Goal: Information Seeking & Learning: Compare options

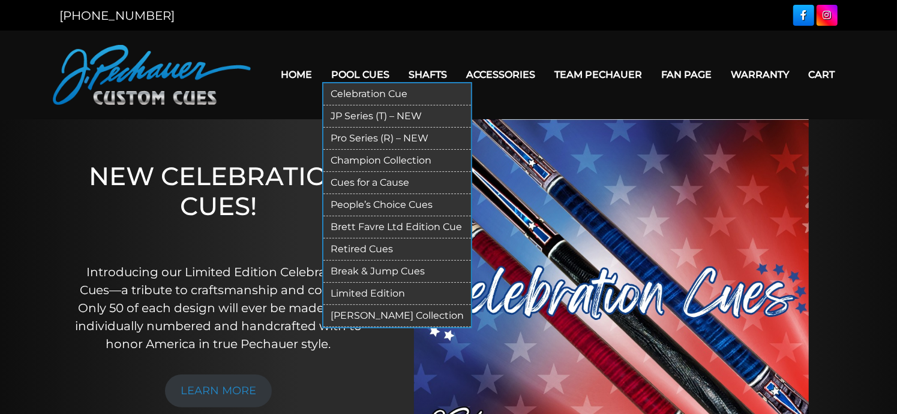
click at [356, 112] on link "JP Series (T) – NEW" at bounding box center [397, 117] width 148 height 22
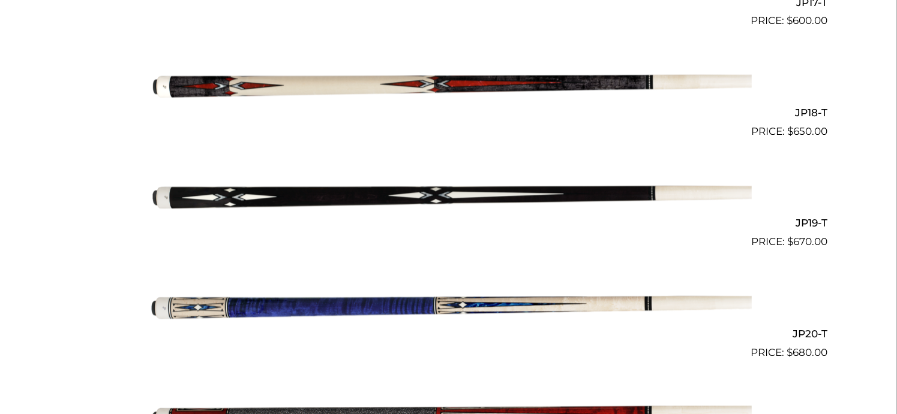
scroll to position [2236, 0]
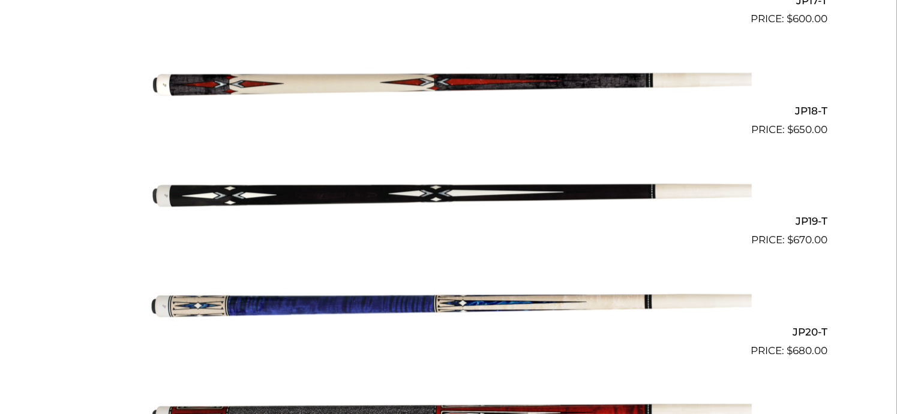
click at [435, 196] on img at bounding box center [449, 193] width 606 height 101
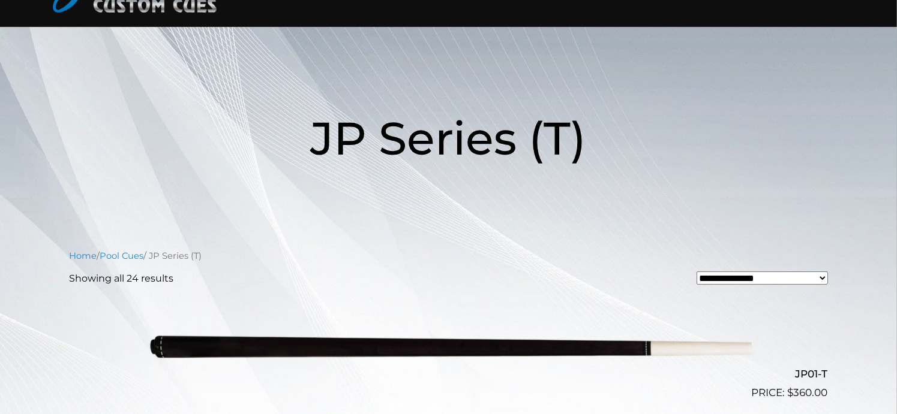
scroll to position [0, 0]
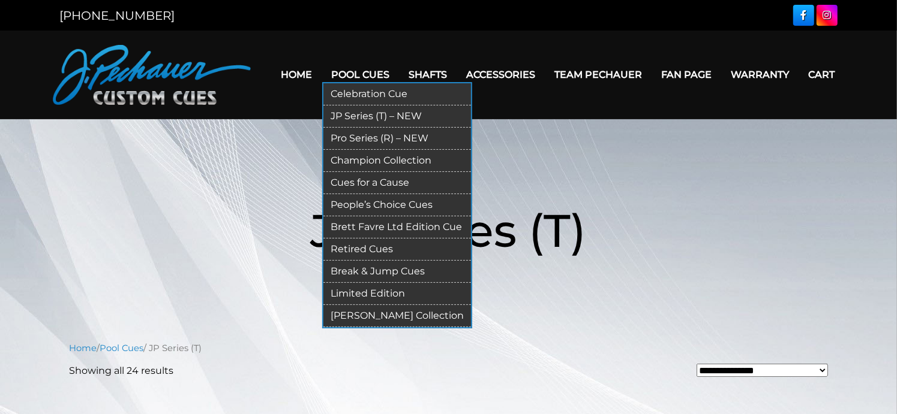
click at [357, 134] on link "Pro Series (R) – NEW" at bounding box center [397, 139] width 148 height 22
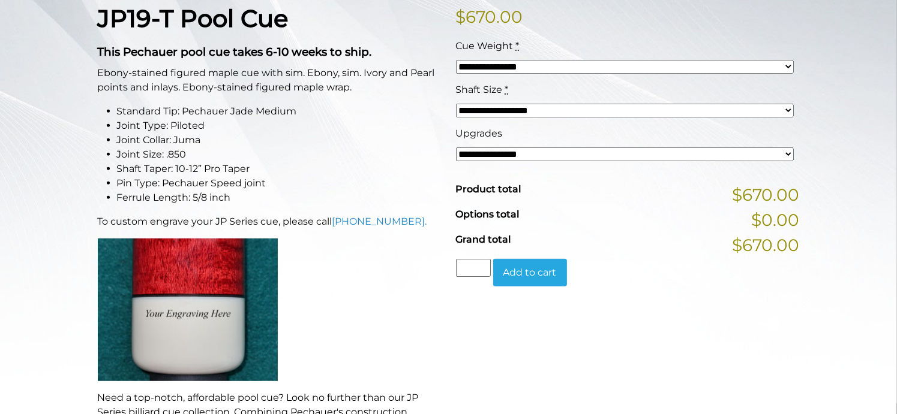
scroll to position [335, 0]
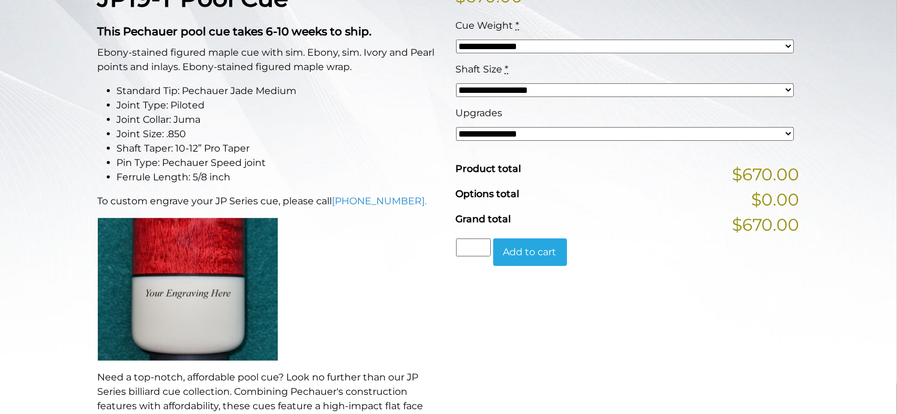
click at [516, 40] on select "**********" at bounding box center [625, 47] width 338 height 14
click at [401, 58] on p "Ebony-stained figured maple cue with sim. Ebony, sim. Ivory and Pearl points an…" at bounding box center [270, 60] width 344 height 29
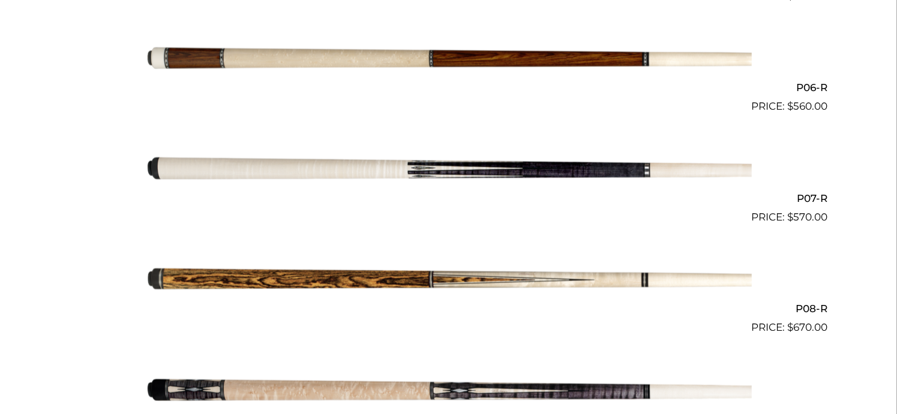
scroll to position [996, 0]
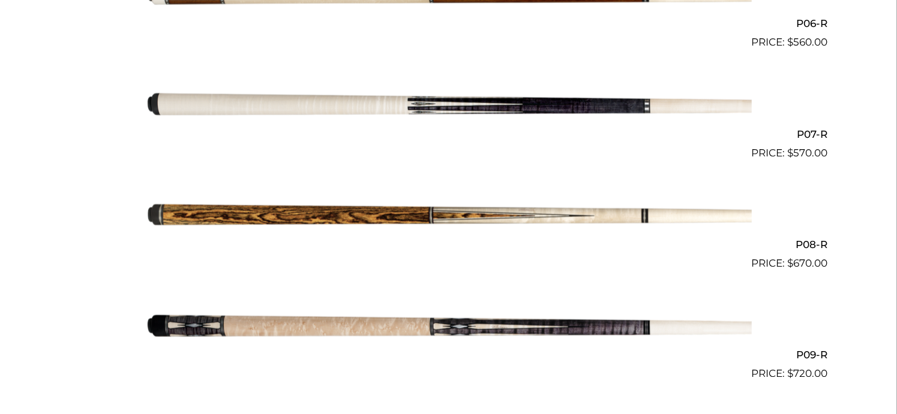
click at [452, 112] on img at bounding box center [449, 105] width 606 height 101
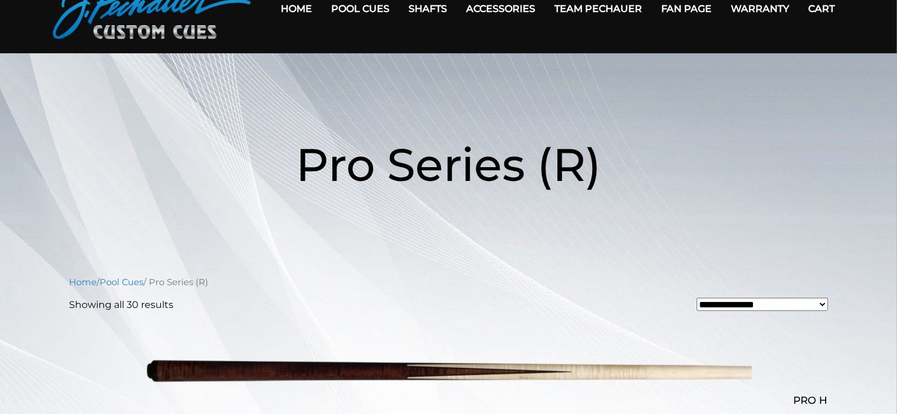
scroll to position [0, 0]
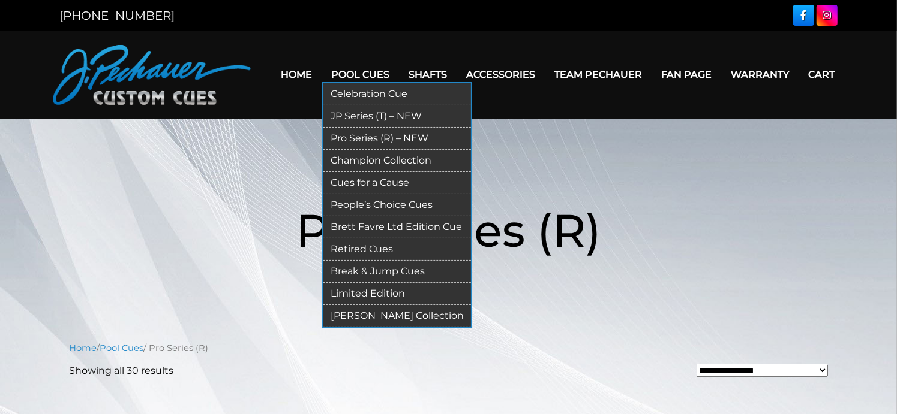
click at [371, 117] on link "JP Series (T) – NEW" at bounding box center [397, 117] width 148 height 22
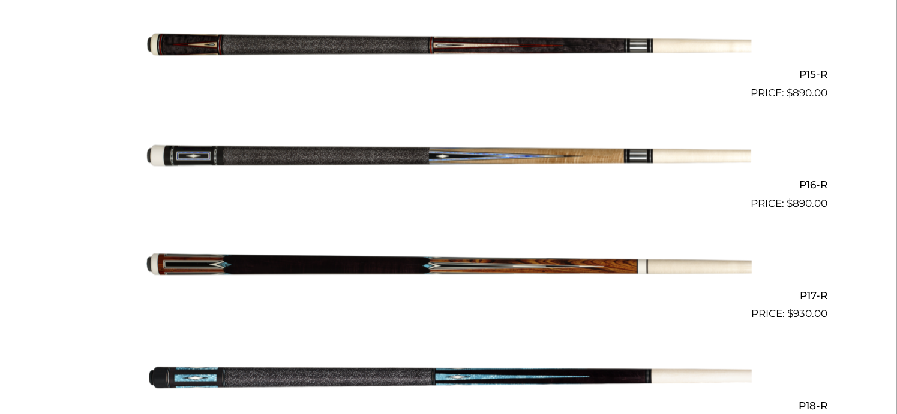
scroll to position [1943, 0]
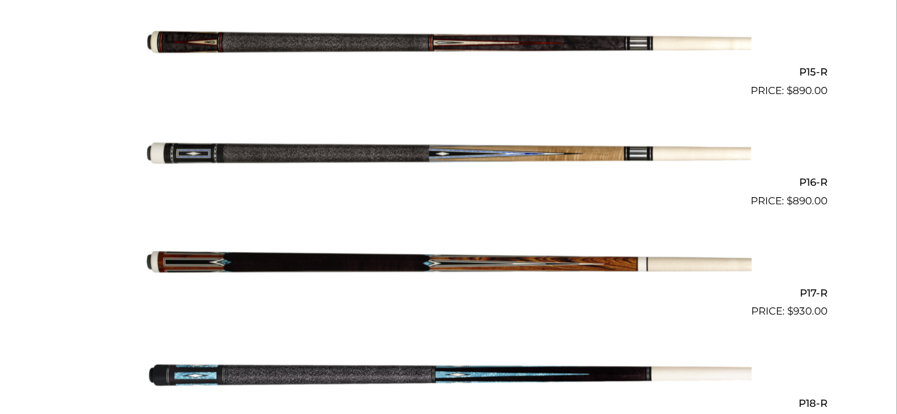
click at [417, 260] on img at bounding box center [449, 264] width 606 height 101
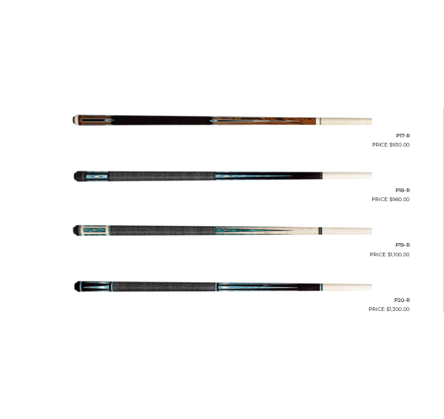
scroll to position [2180, 0]
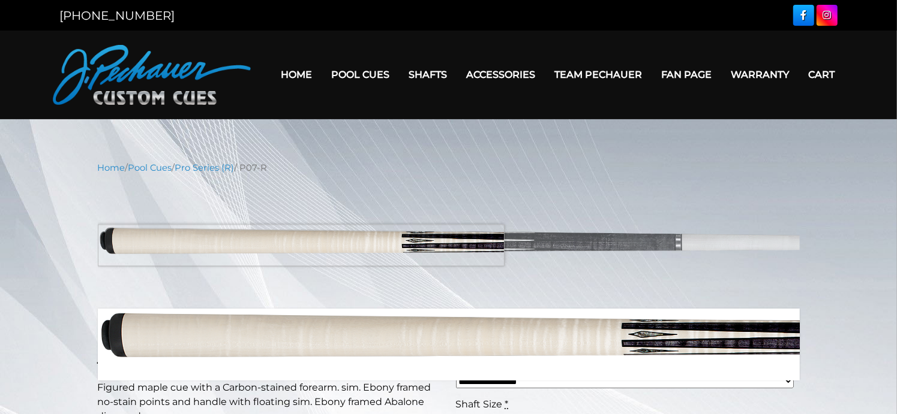
click at [232, 245] on img at bounding box center [449, 242] width 702 height 117
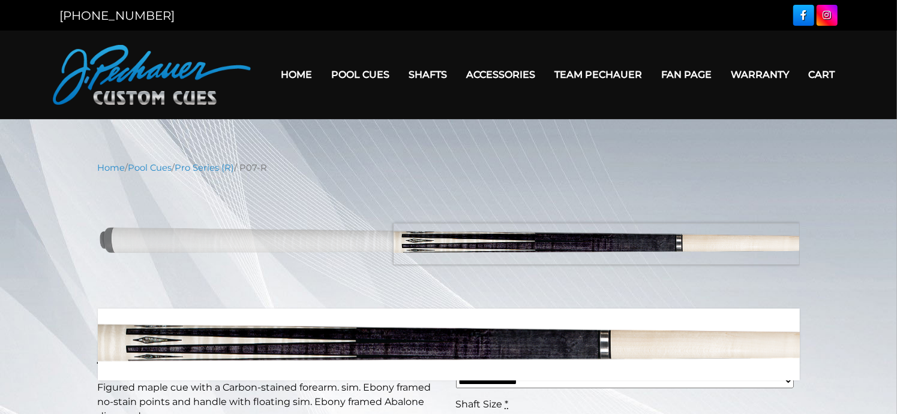
click at [609, 244] on img at bounding box center [449, 242] width 702 height 117
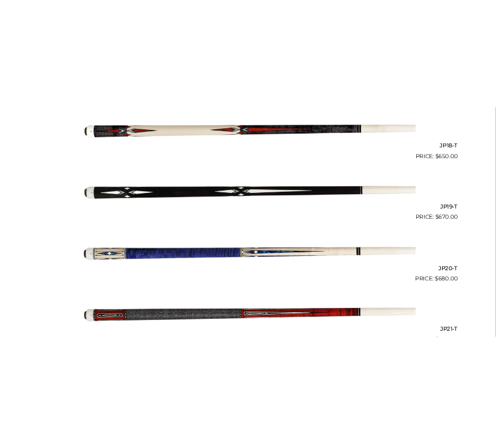
scroll to position [2296, 0]
